Goal: Information Seeking & Learning: Find specific fact

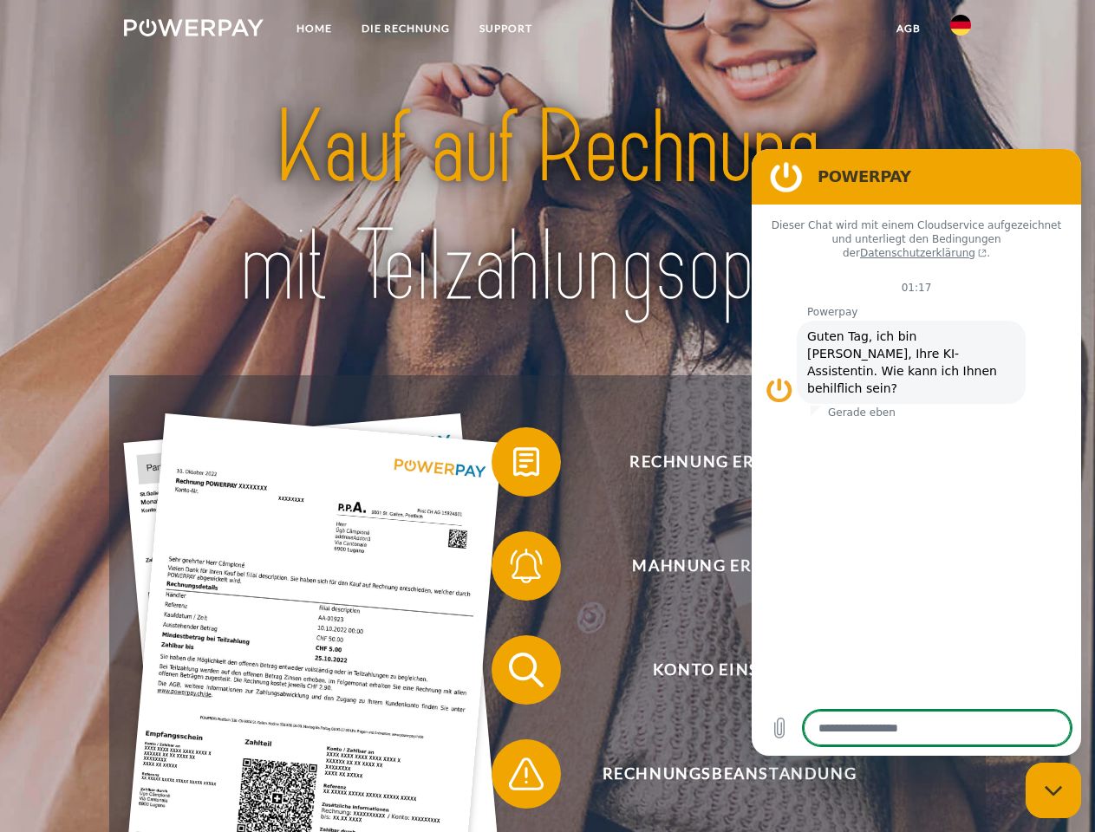
click at [193, 30] on img at bounding box center [194, 27] width 140 height 17
click at [961, 30] on img at bounding box center [960, 25] width 21 height 21
click at [908, 29] on link "agb" at bounding box center [909, 28] width 54 height 31
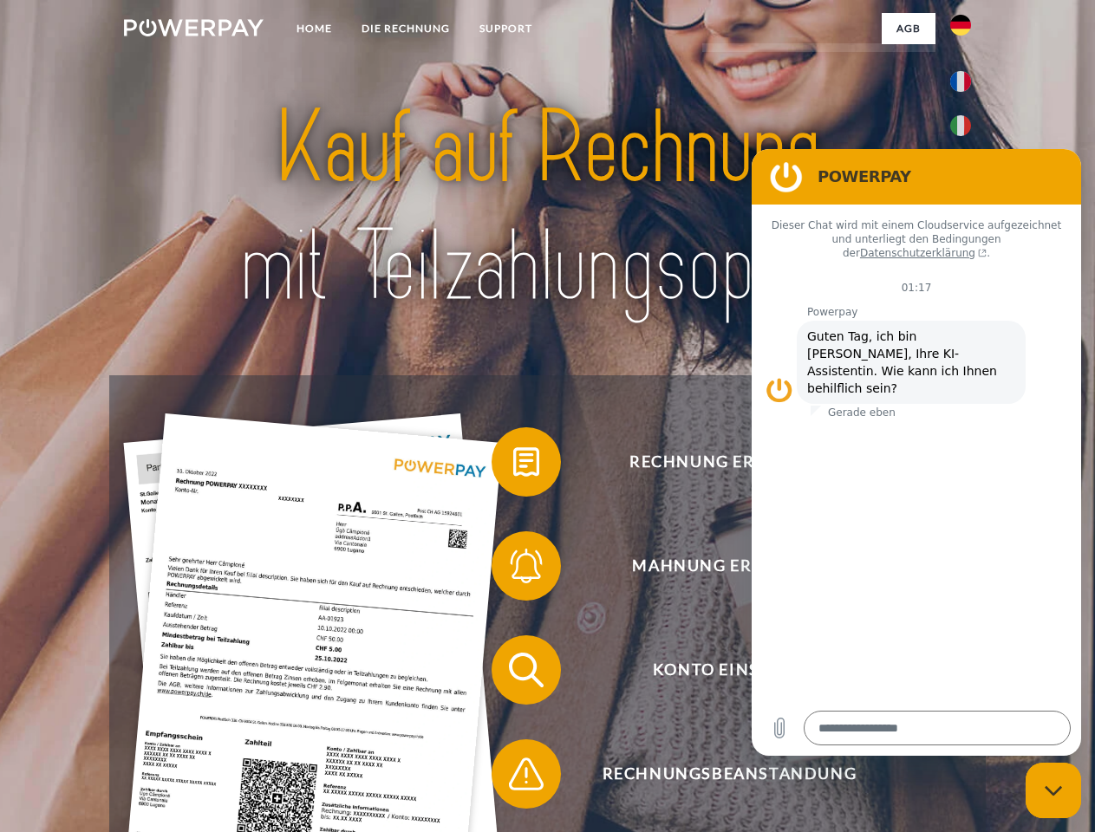
click at [513, 466] on span at bounding box center [500, 462] width 87 height 87
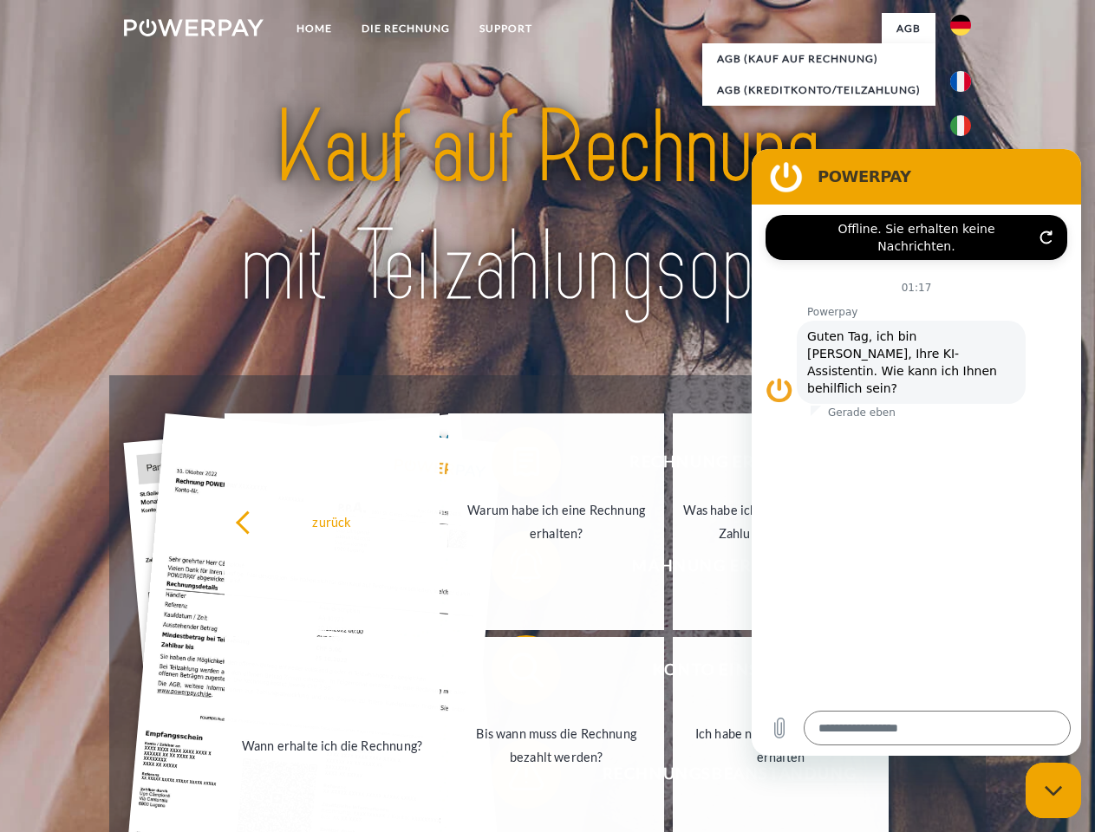
click at [440, 674] on link "Wann erhalte ich die Rechnung?" at bounding box center [333, 745] width 216 height 217
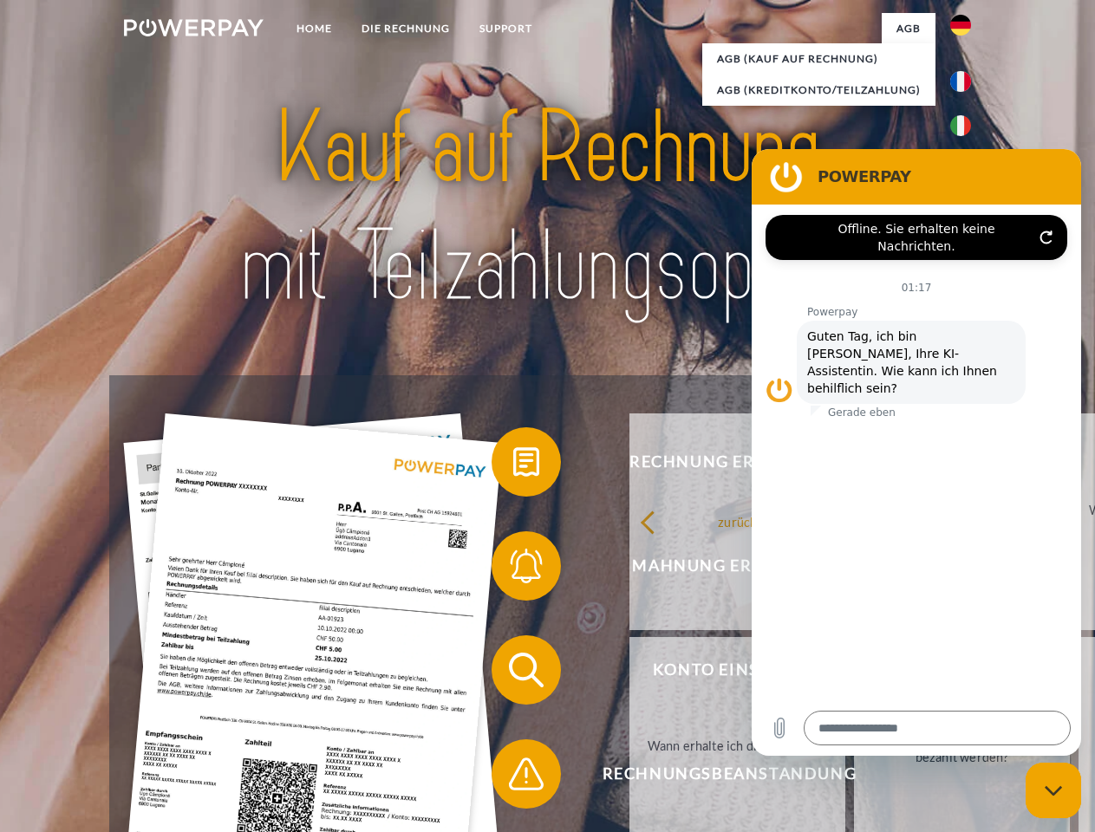
click at [513, 778] on span at bounding box center [500, 774] width 87 height 87
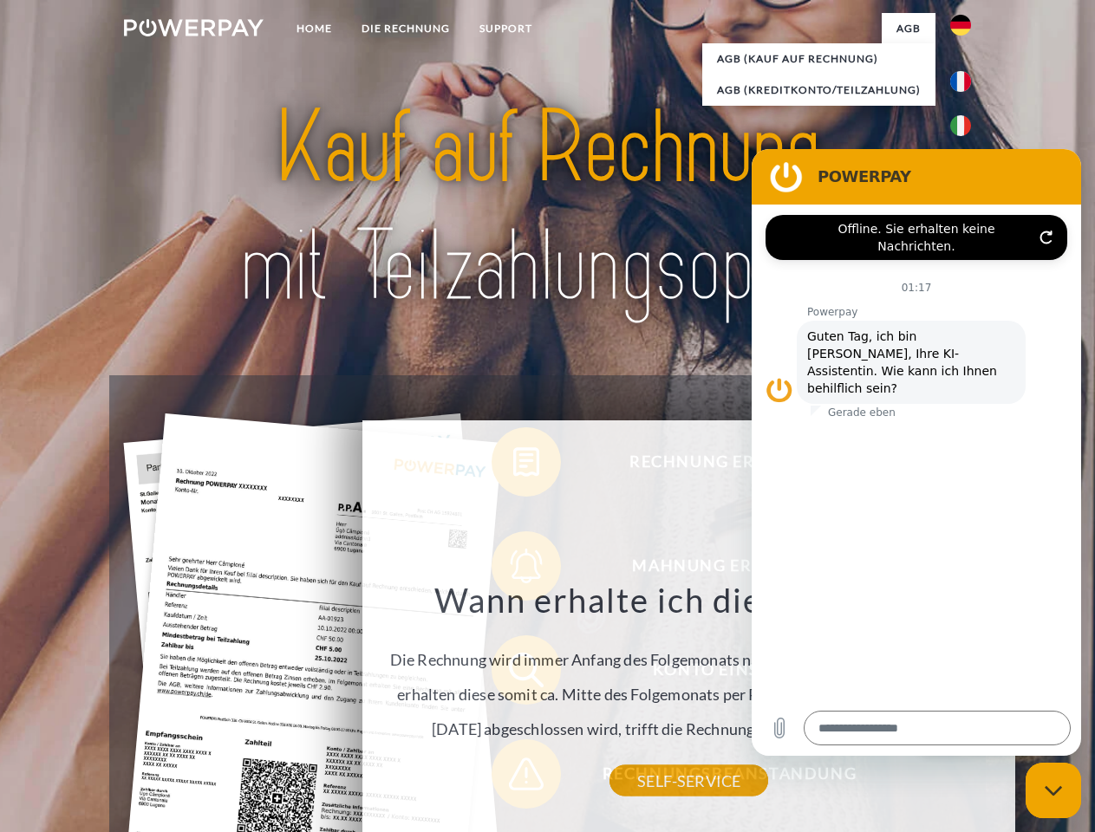
click at [1054, 791] on icon "Messaging-Fenster schließen" at bounding box center [1054, 791] width 18 height 11
type textarea "*"
